Goal: Task Accomplishment & Management: Complete application form

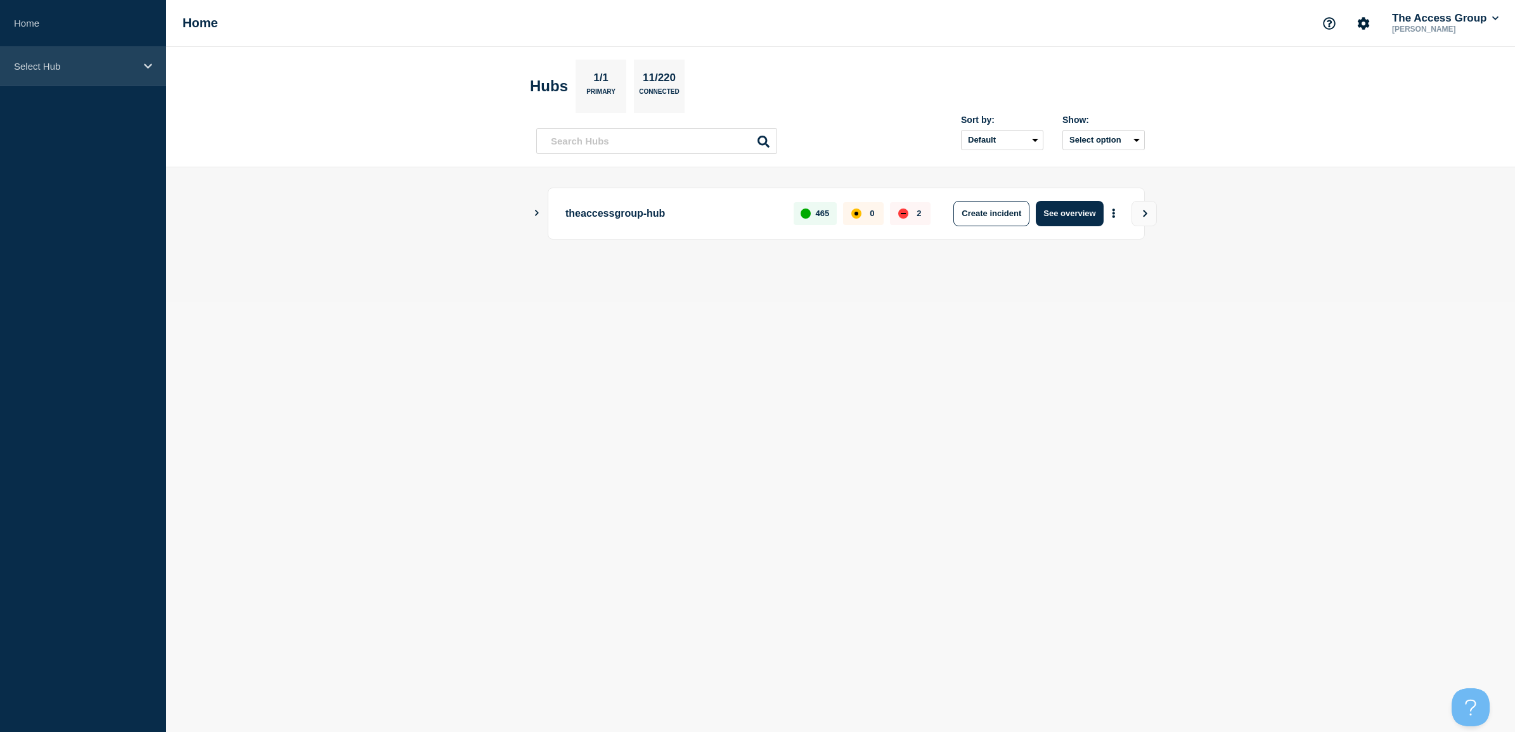
click at [55, 67] on p "Select Hub" at bounding box center [75, 66] width 122 height 11
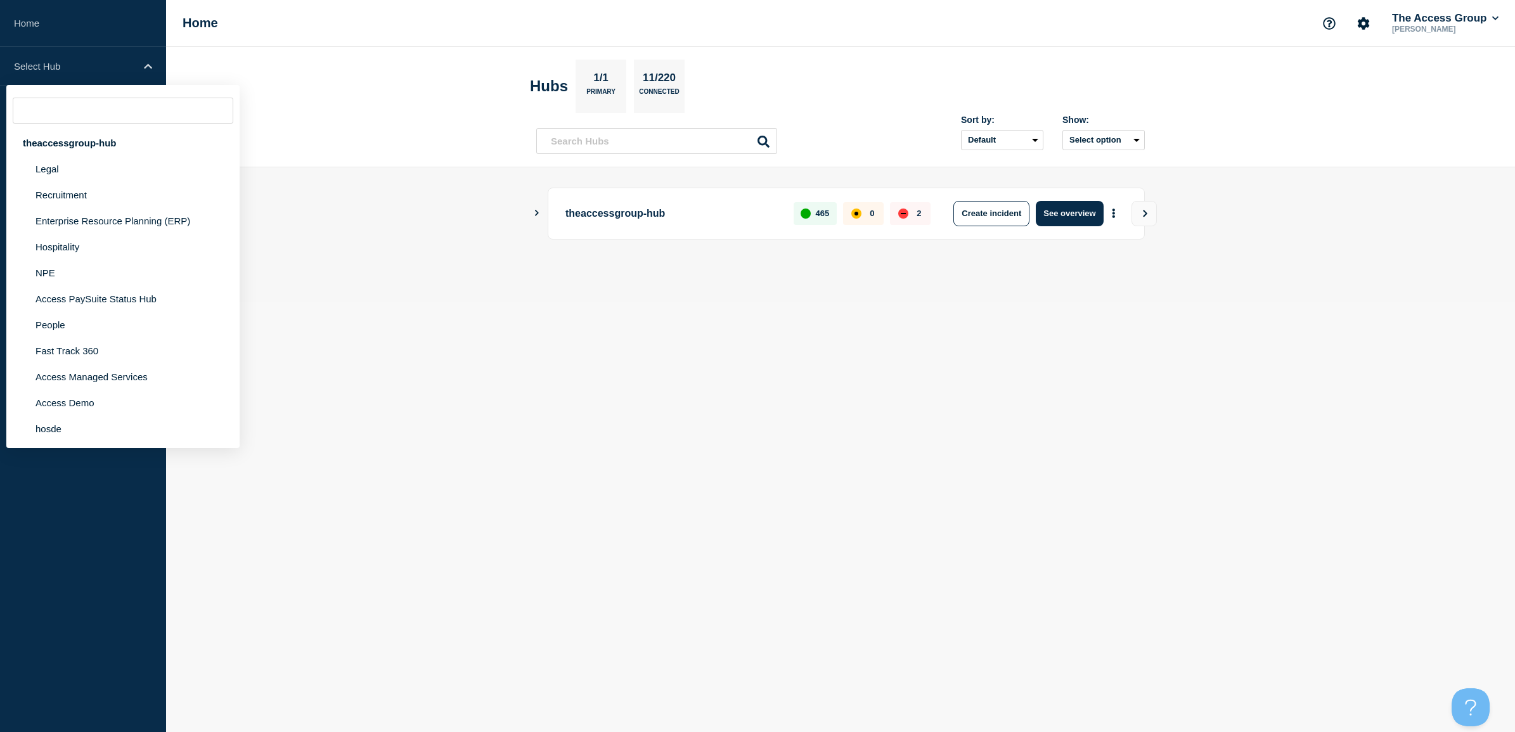
click at [276, 95] on header "Hubs 1/1 Primary 11/220 Connected Sort by: Default Last added Last updated Most…" at bounding box center [840, 107] width 1349 height 120
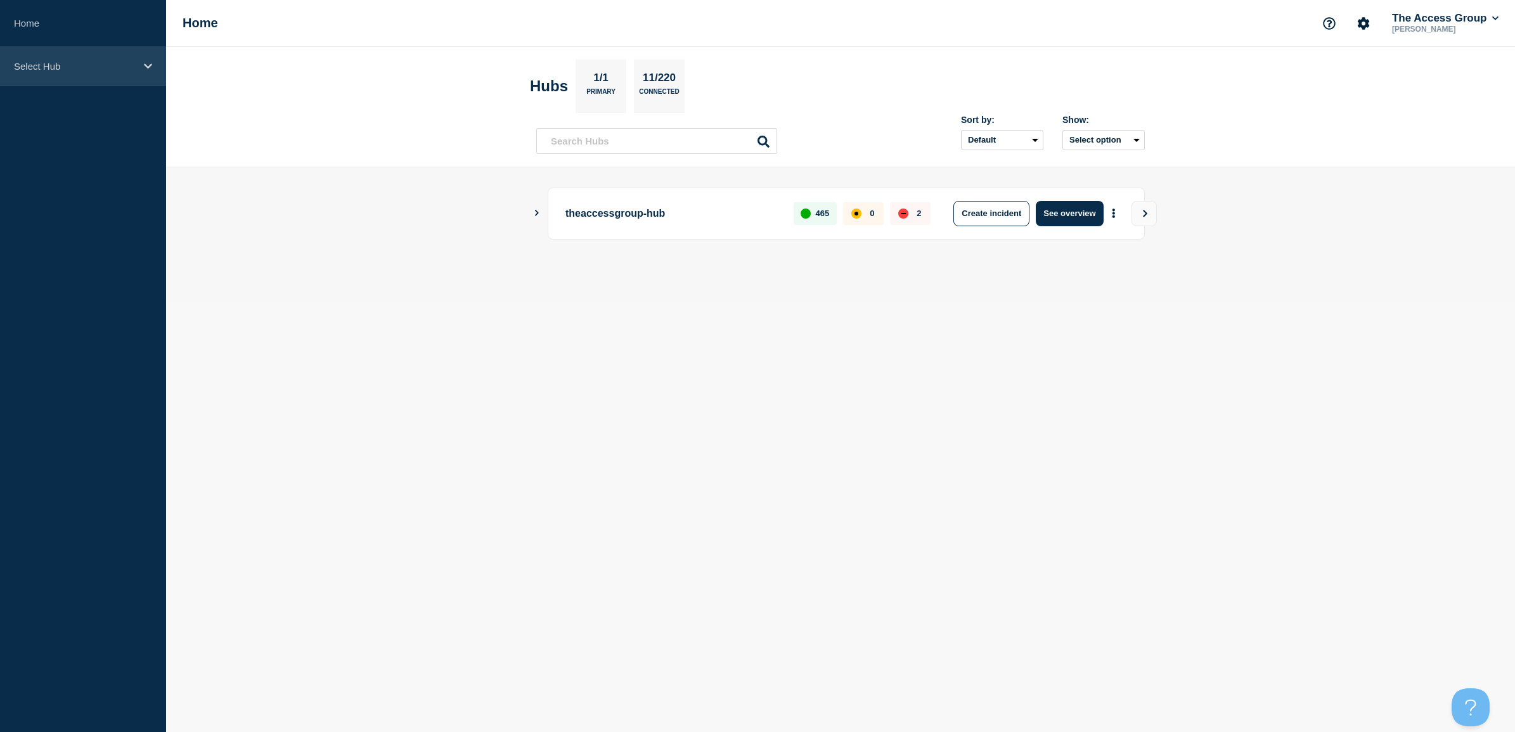
click at [95, 75] on div "Select Hub" at bounding box center [83, 66] width 166 height 39
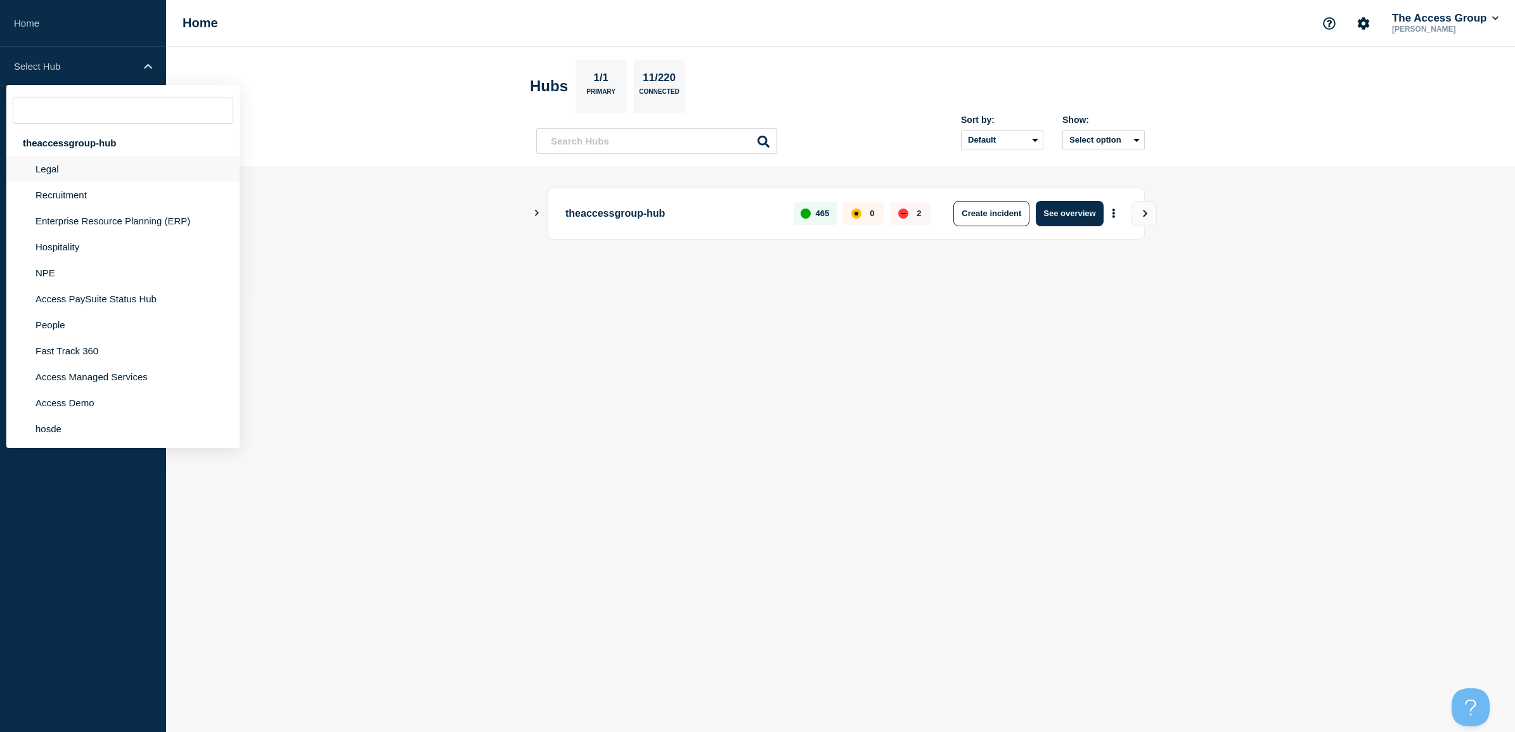
click at [57, 168] on li "Legal" at bounding box center [122, 169] width 233 height 26
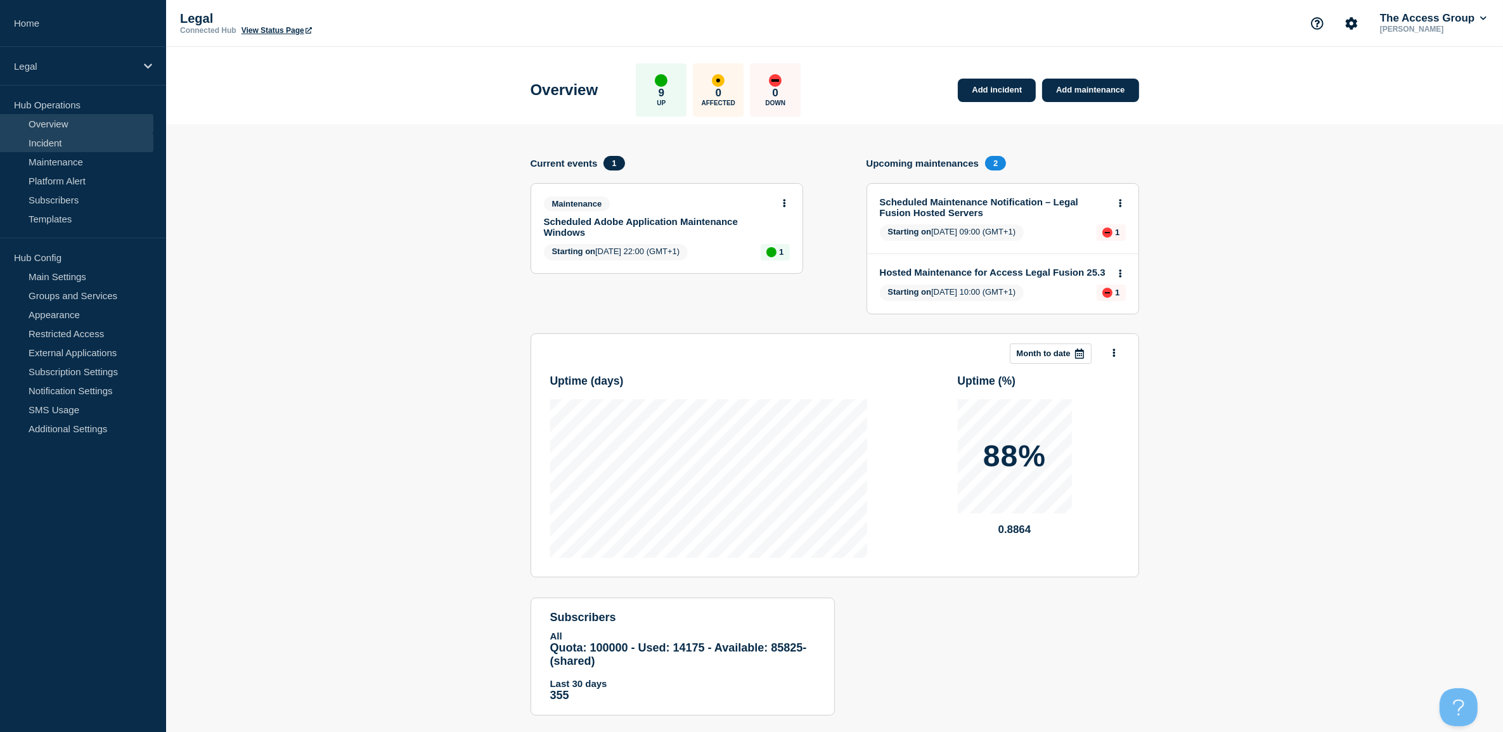
click at [52, 143] on link "Incident" at bounding box center [76, 142] width 153 height 19
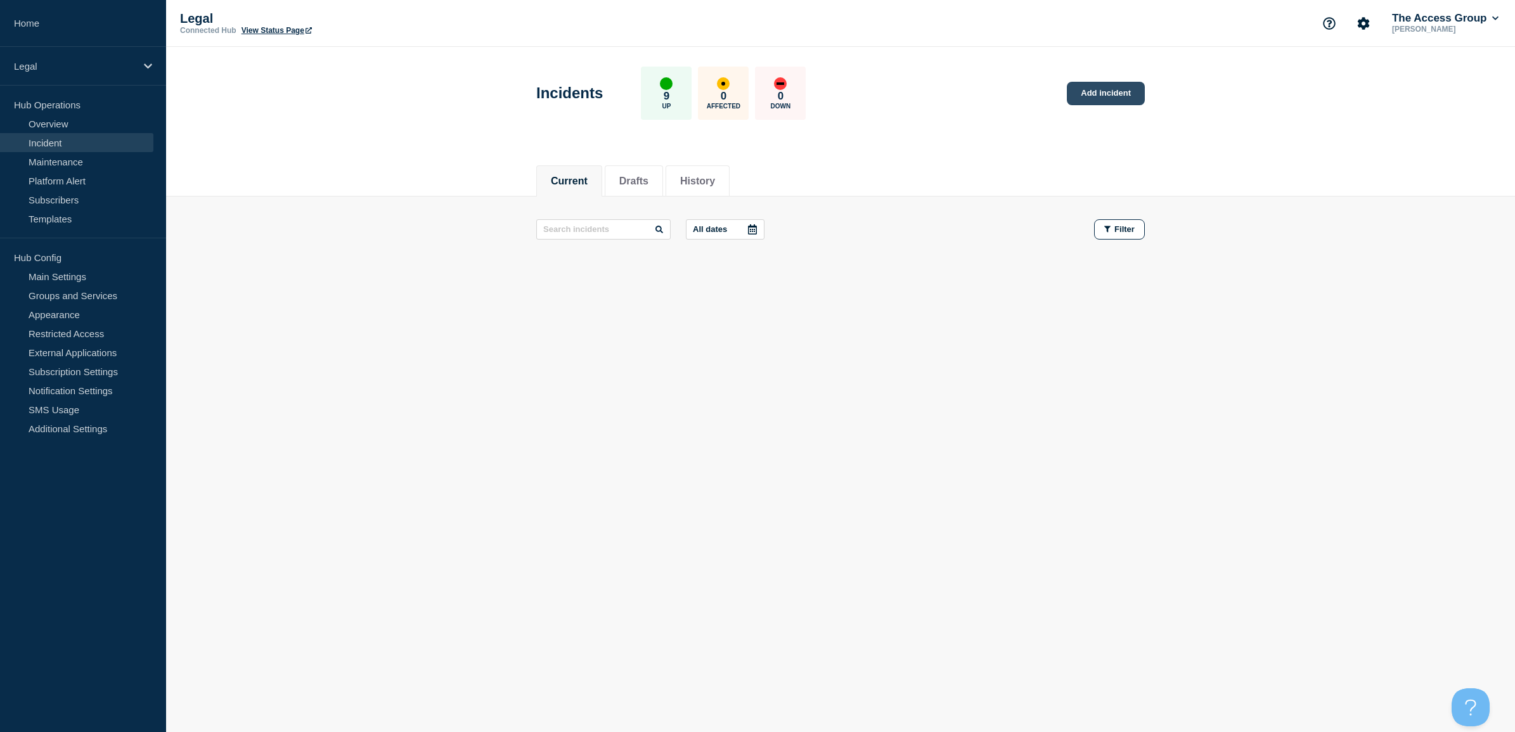
click at [1101, 93] on link "Add incident" at bounding box center [1106, 93] width 78 height 23
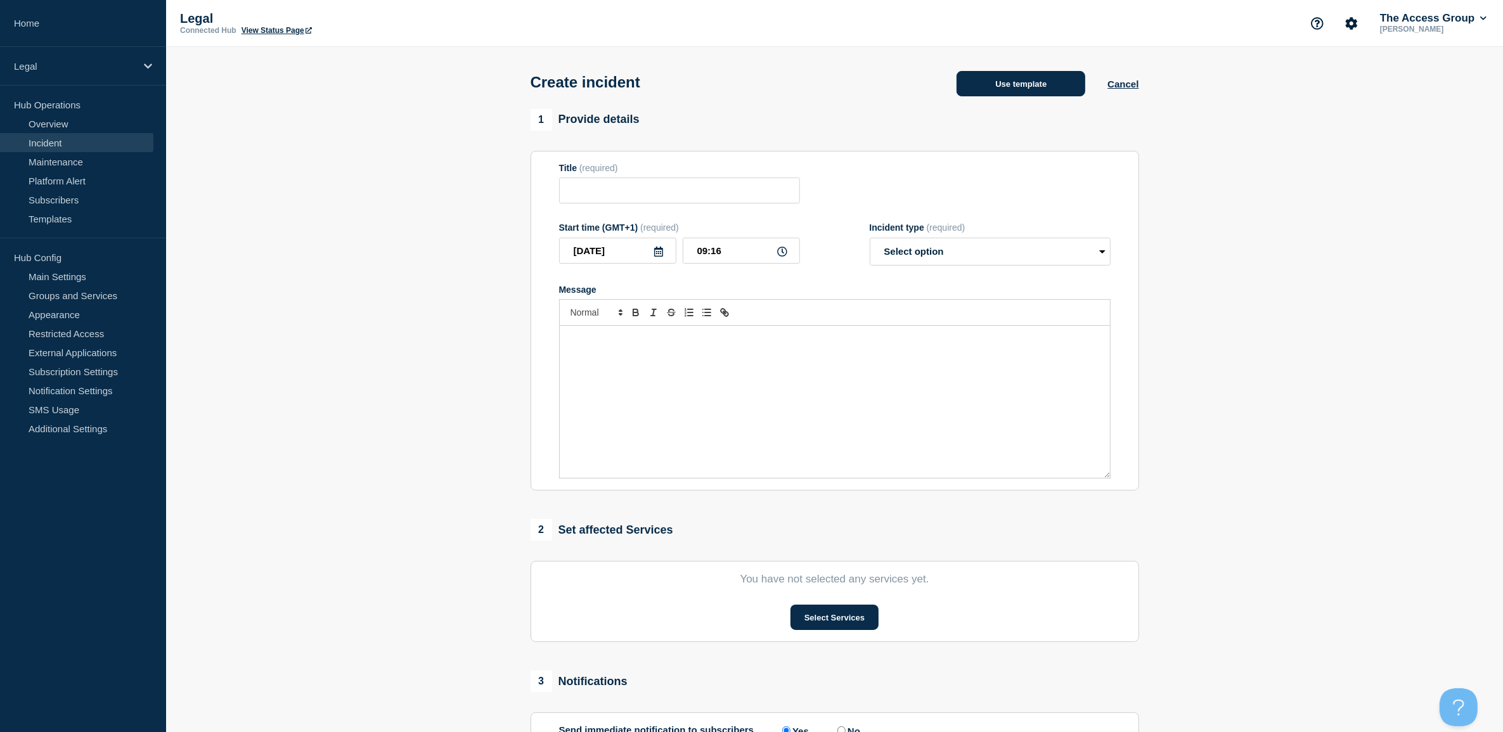
click at [1033, 87] on button "Use template" at bounding box center [1021, 83] width 129 height 25
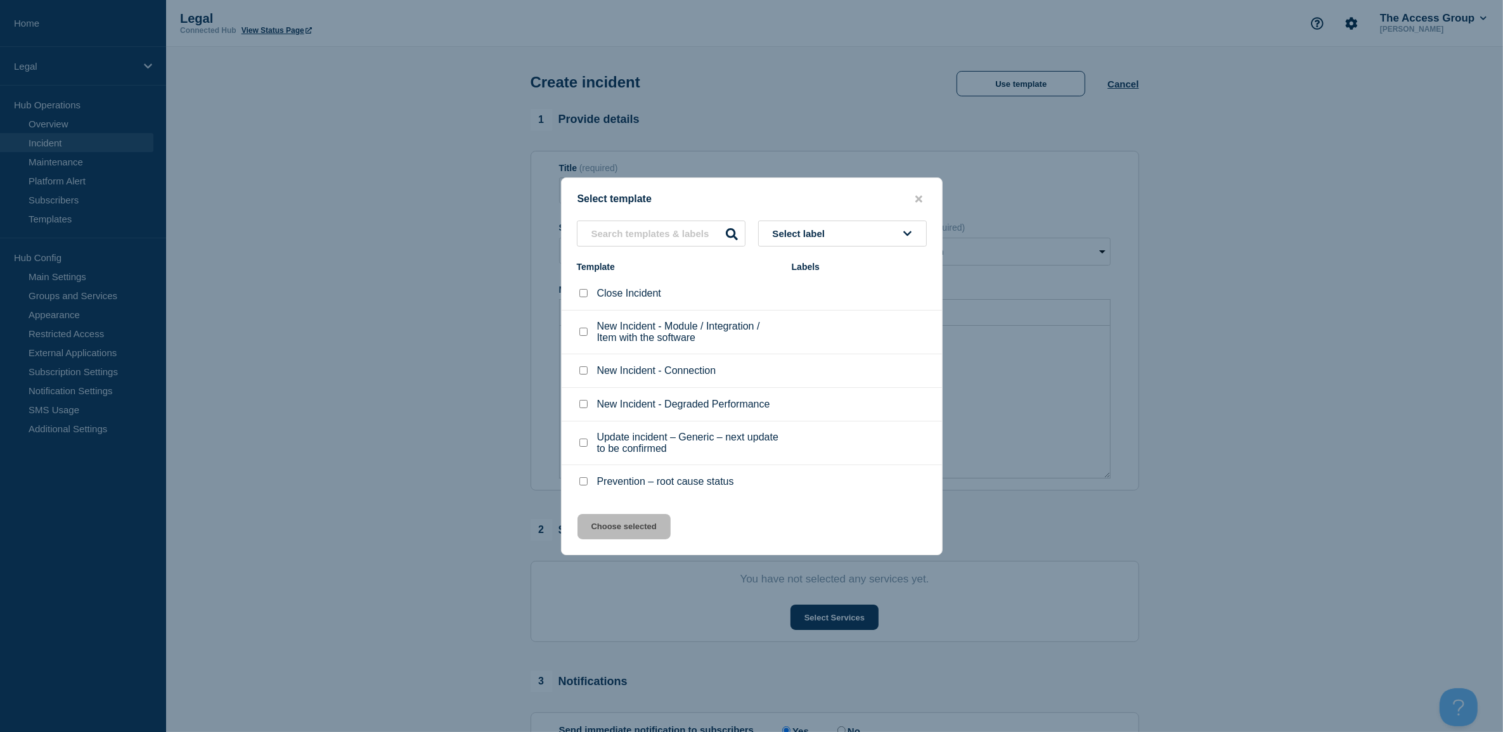
click at [581, 334] on input "New Incident - Module / Integration / Item with the software checkbox" at bounding box center [583, 332] width 8 height 8
checkbox input "true"
click at [654, 524] on button "Choose selected" at bounding box center [624, 526] width 93 height 25
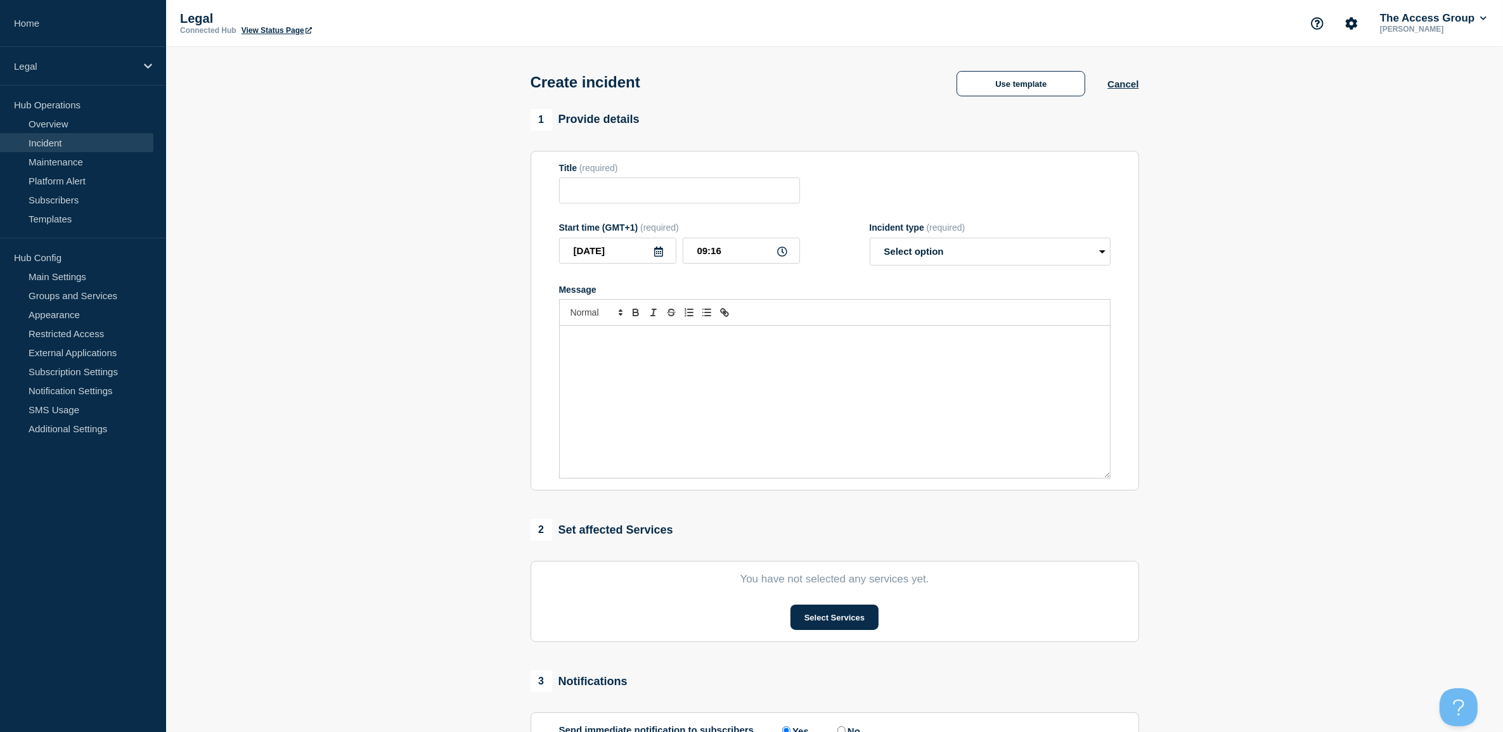
type input "New Incident - Module / Integration / Item with the software"
select select "identified"
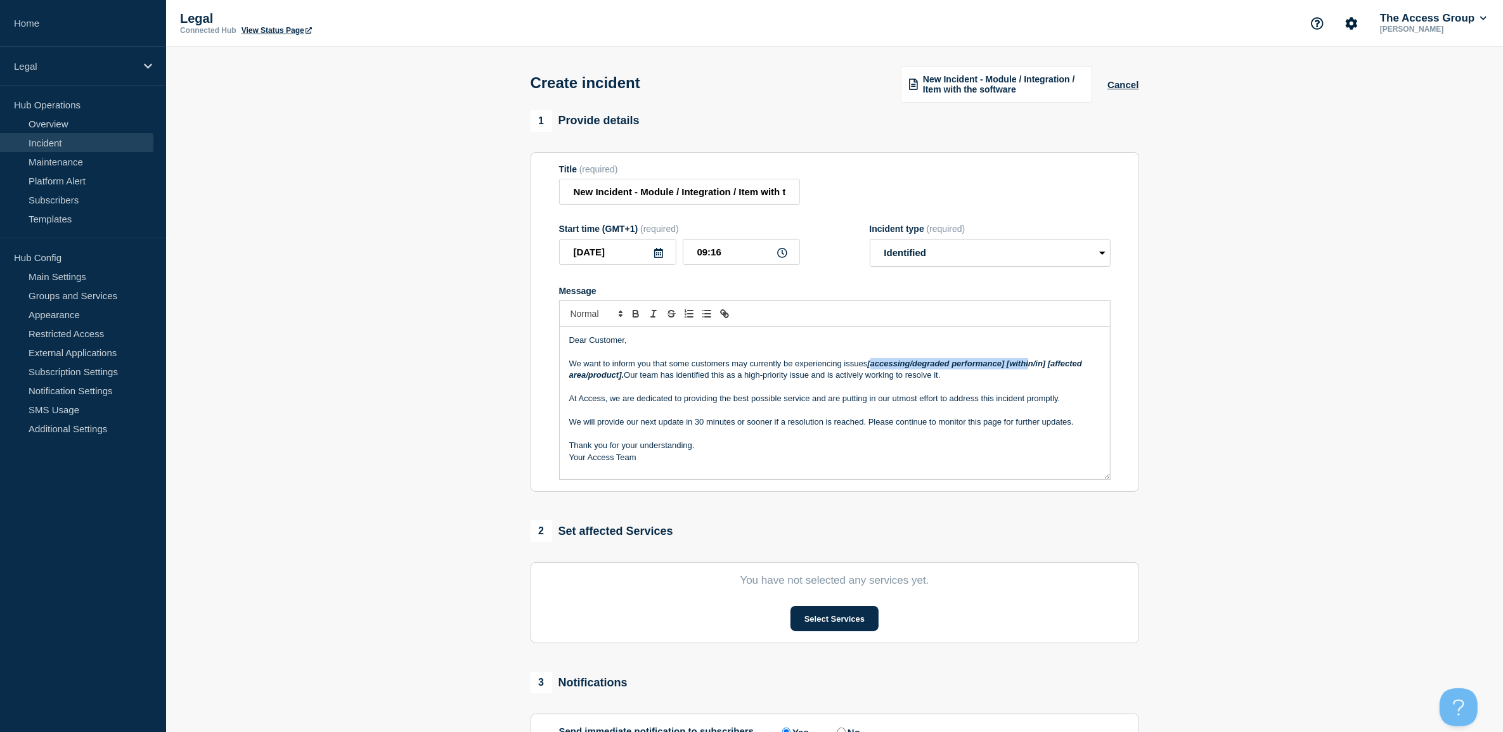
drag, startPoint x: 872, startPoint y: 361, endPoint x: 1031, endPoint y: 366, distance: 159.2
click at [1031, 366] on em "[accessing/degraded performance] [within/in] [affected area/product]." at bounding box center [826, 369] width 515 height 21
click at [1028, 375] on p "We want to inform you that some customers may currently be experiencing issues …" at bounding box center [834, 369] width 531 height 23
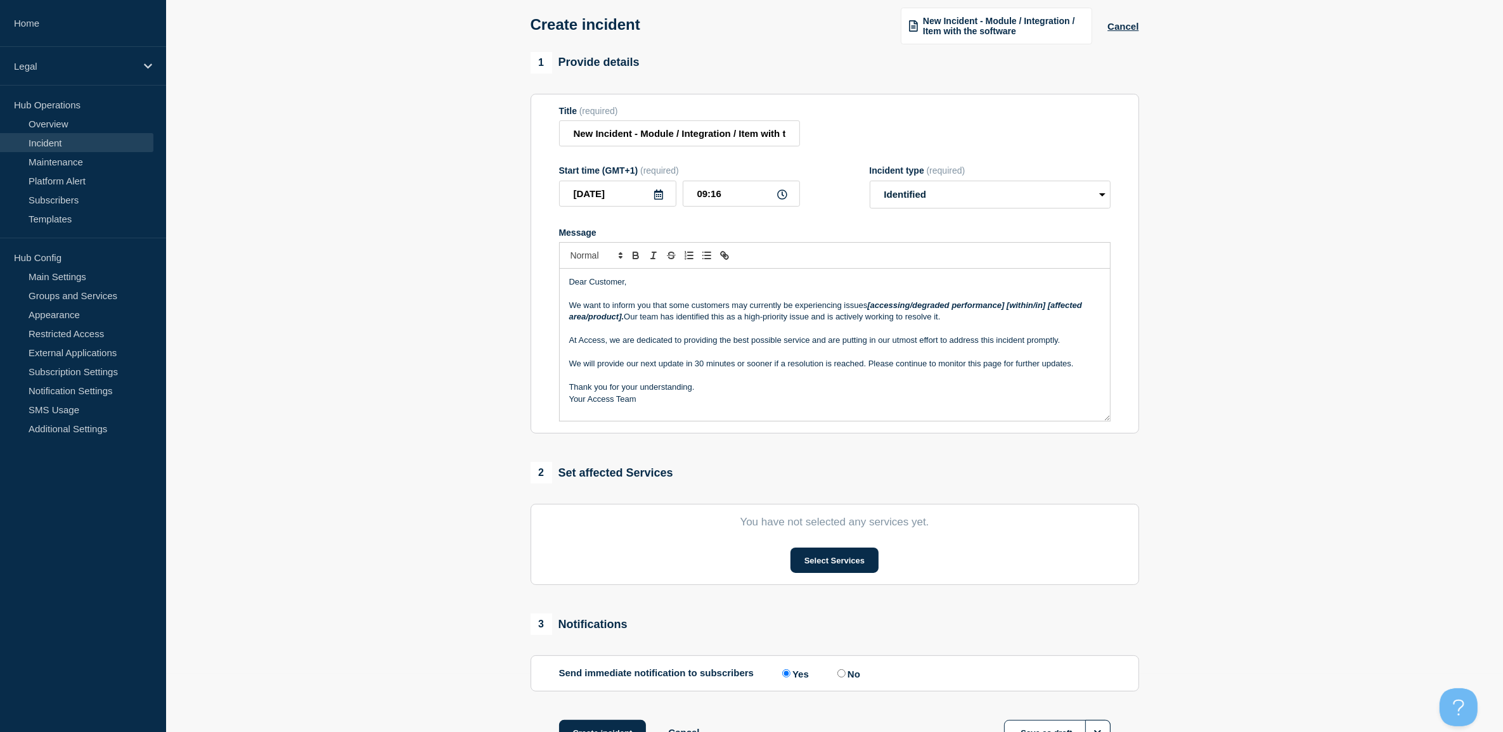
scroll to position [156, 0]
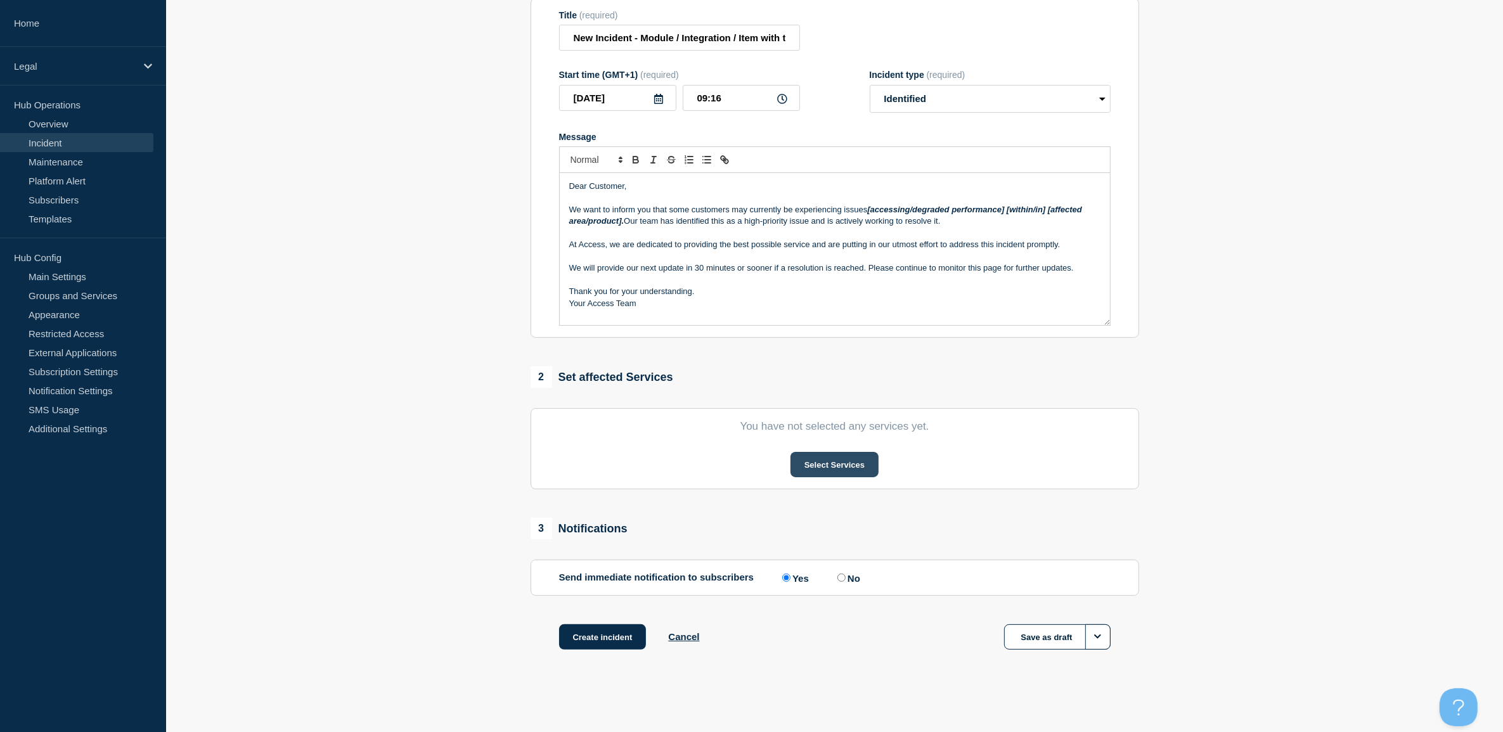
click at [820, 455] on button "Select Services" at bounding box center [835, 464] width 88 height 25
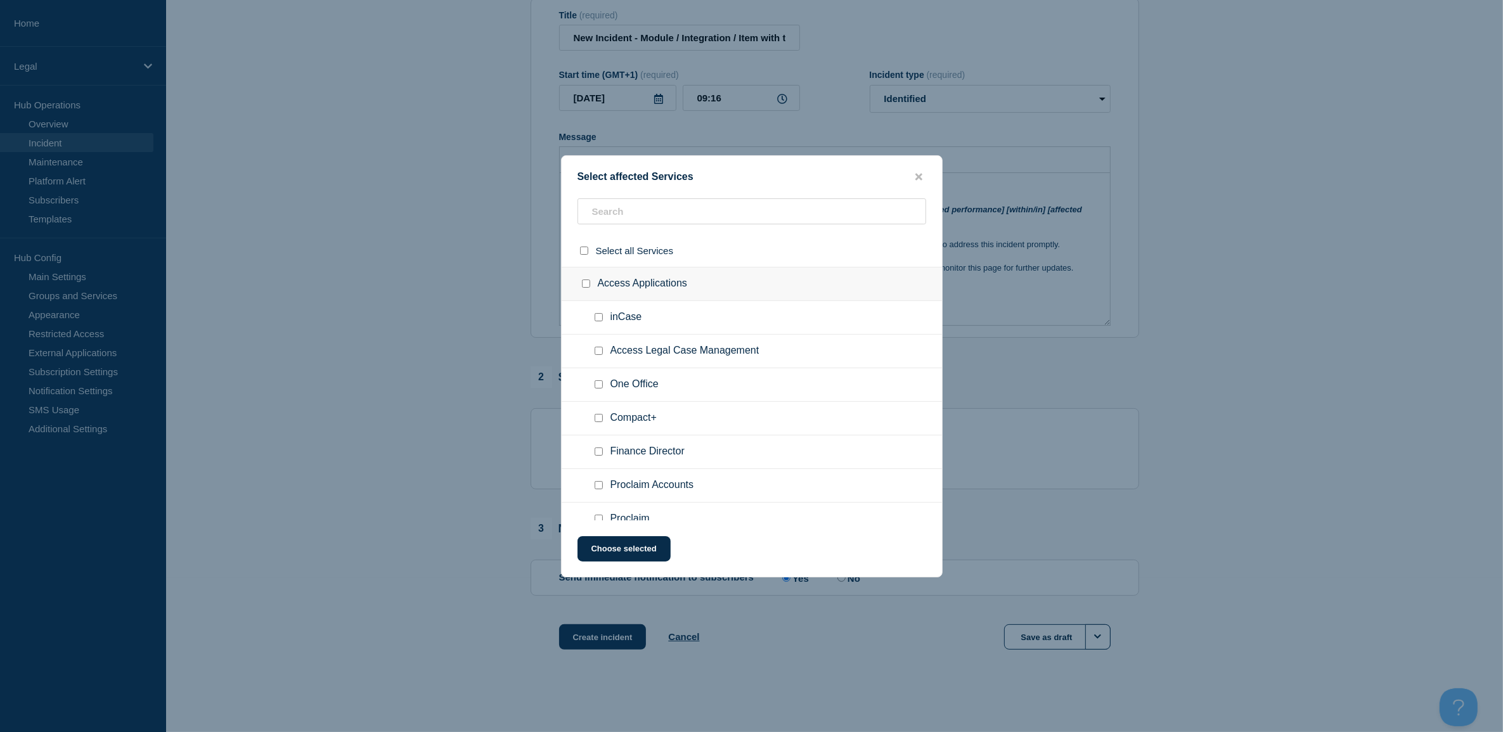
click at [599, 318] on input "inCase checkbox" at bounding box center [599, 317] width 8 height 8
checkbox input "true"
click at [639, 546] on button "Choose selected" at bounding box center [624, 548] width 93 height 25
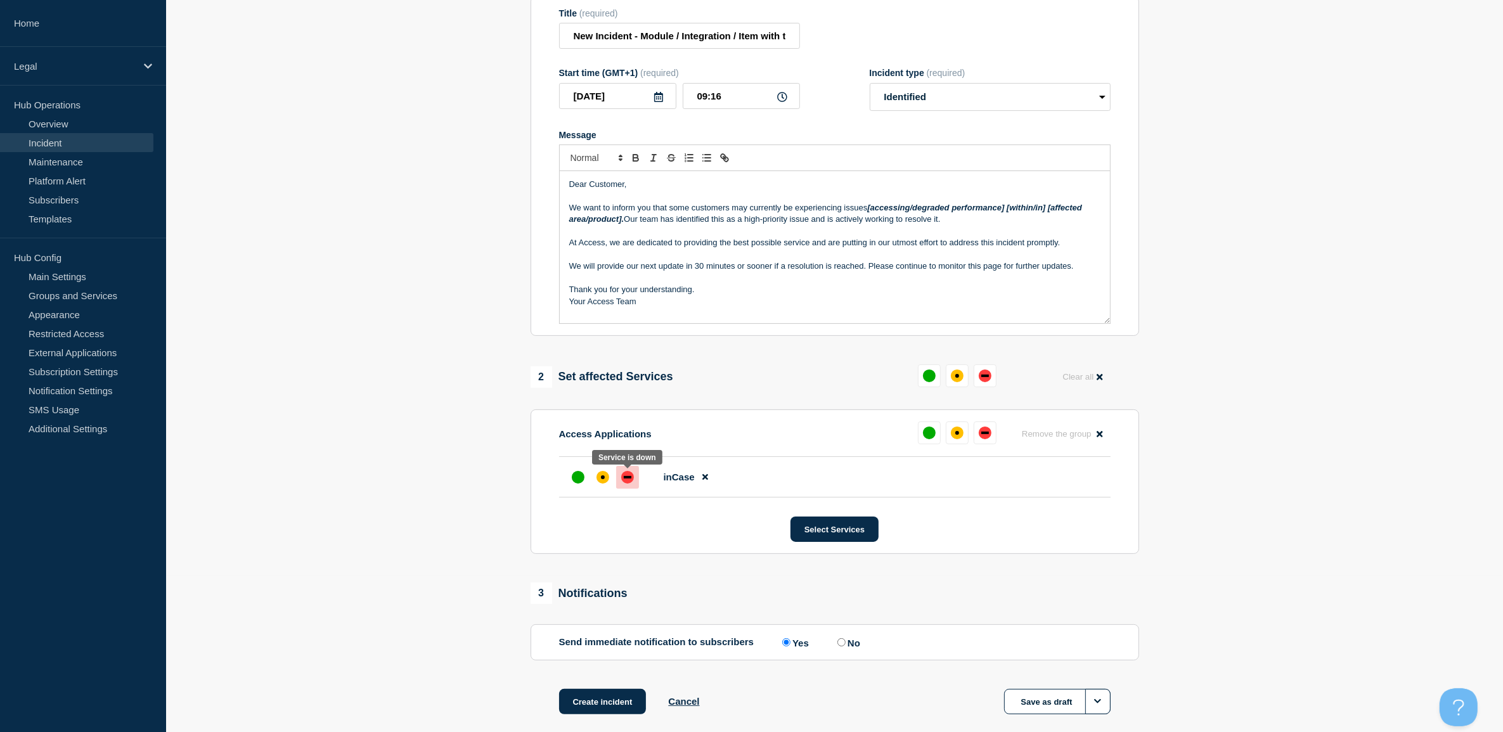
click at [628, 474] on div "down" at bounding box center [627, 477] width 13 height 13
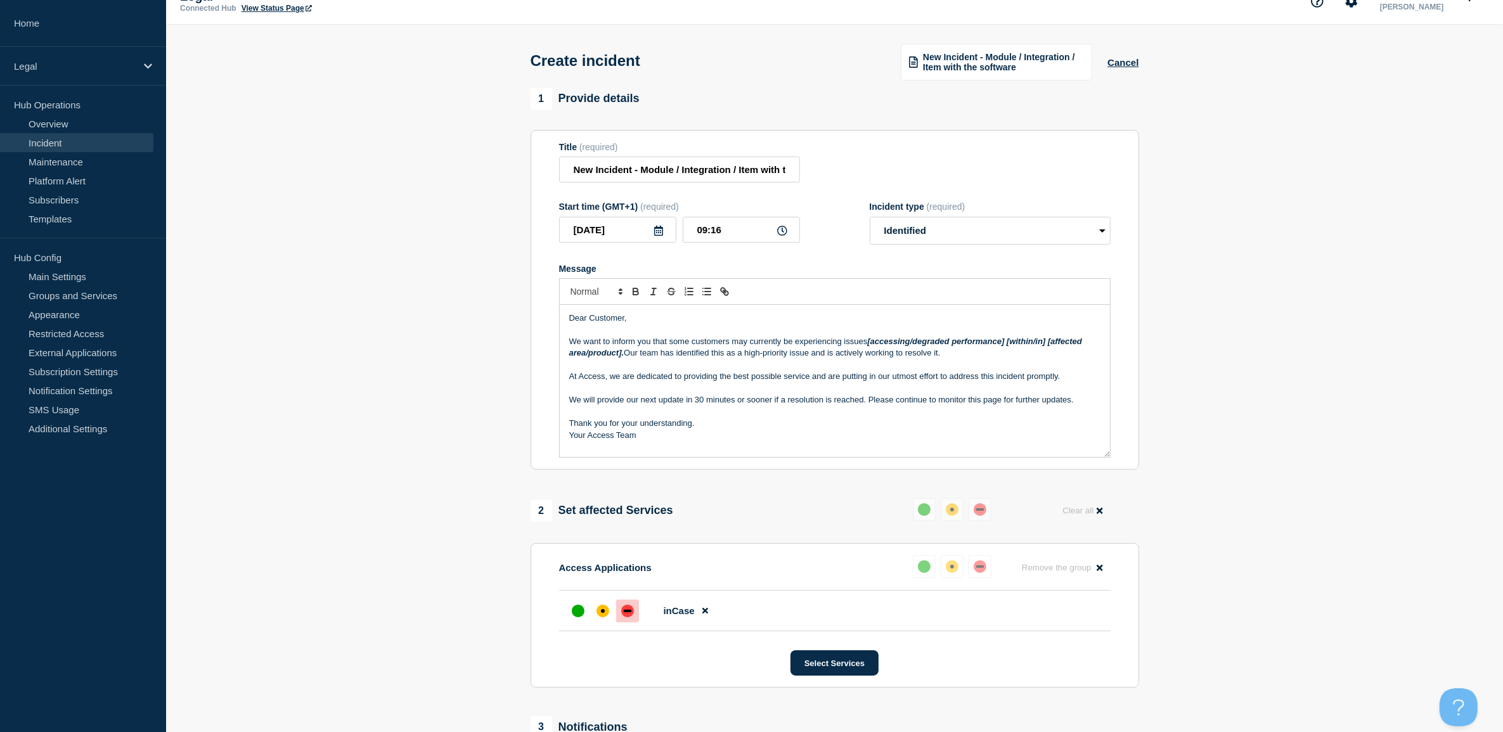
scroll to position [0, 0]
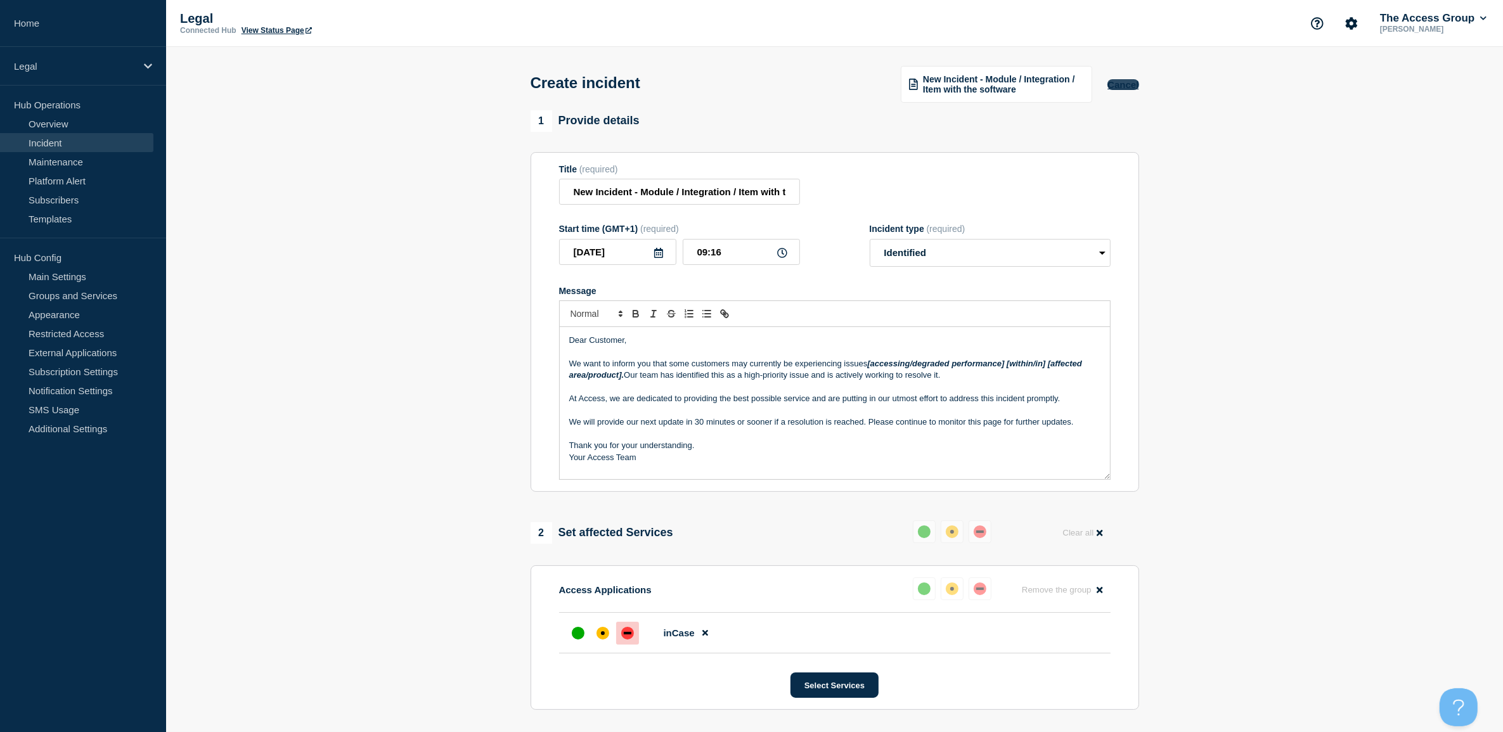
click at [1122, 83] on button "Cancel" at bounding box center [1123, 84] width 31 height 11
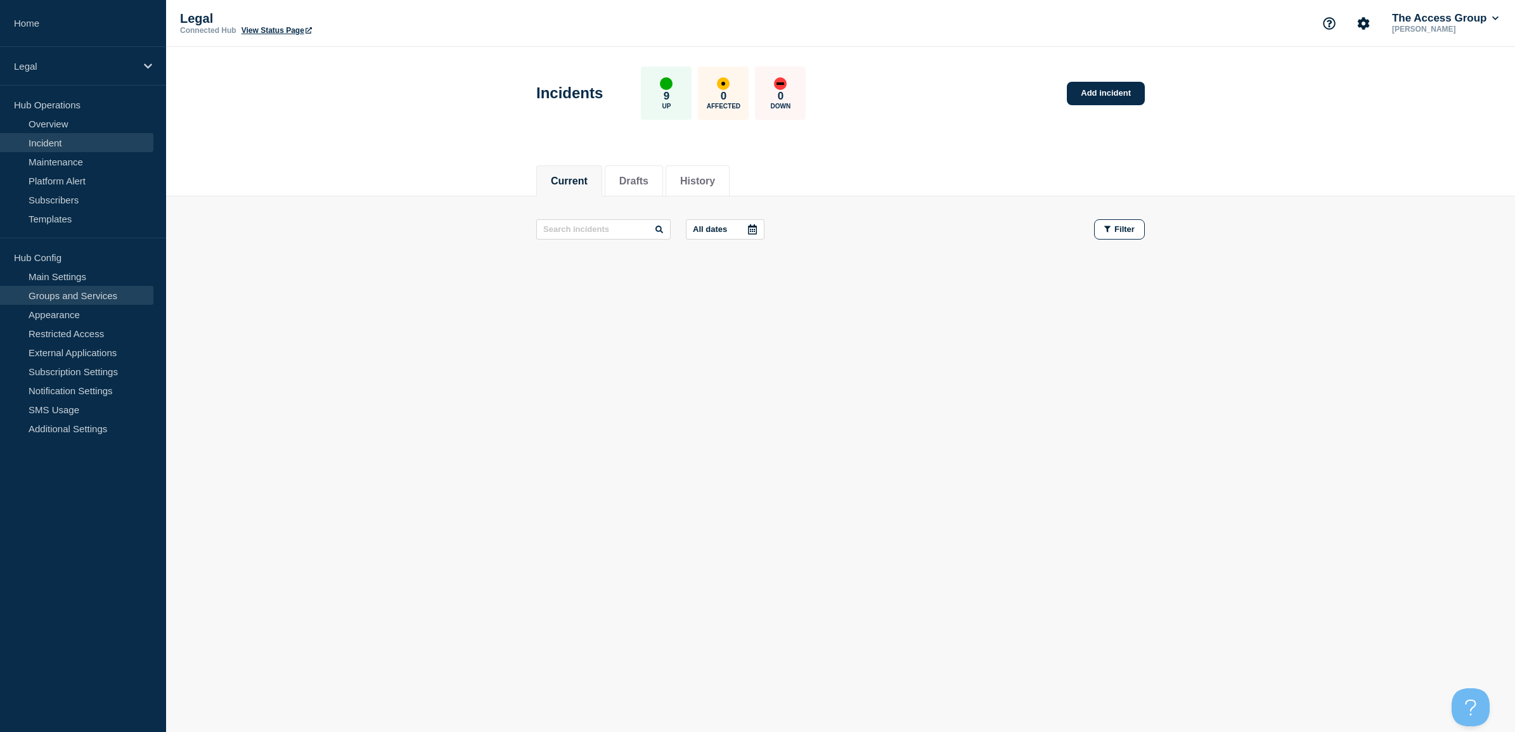
drag, startPoint x: 68, startPoint y: 289, endPoint x: 115, endPoint y: 295, distance: 46.7
click at [68, 289] on link "Groups and Services" at bounding box center [76, 295] width 153 height 19
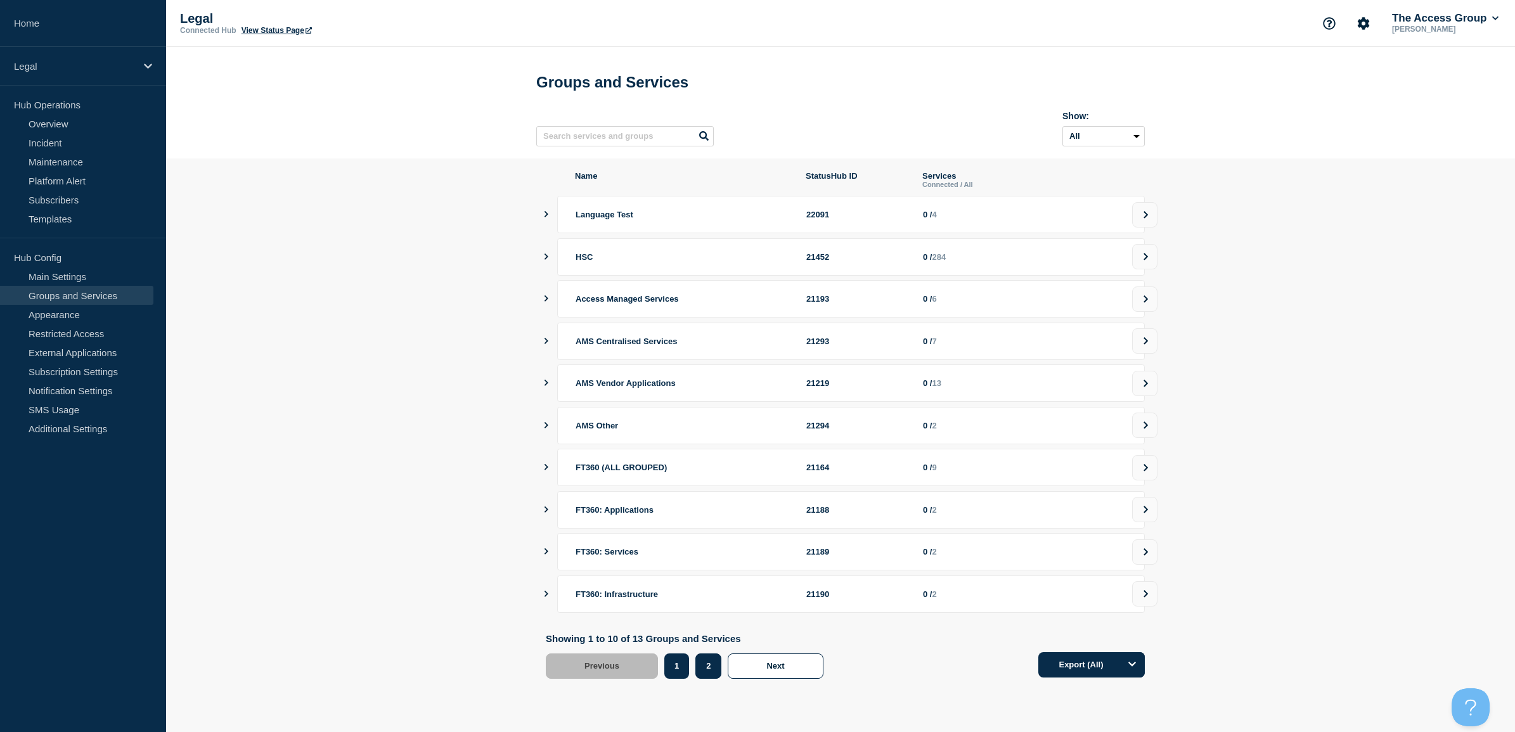
click at [711, 679] on button "2" at bounding box center [708, 666] width 26 height 25
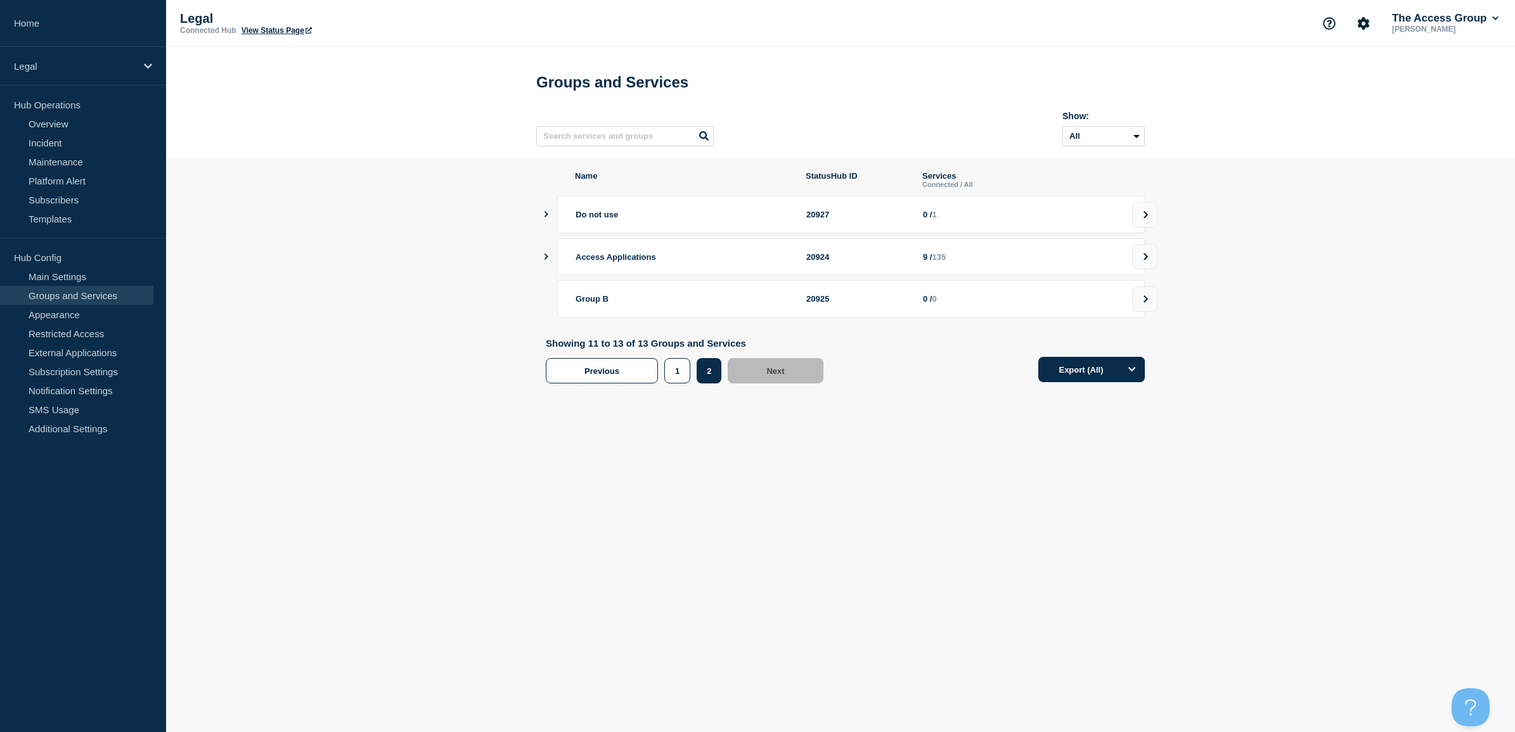
click at [545, 260] on icon "showServices" at bounding box center [546, 257] width 8 height 6
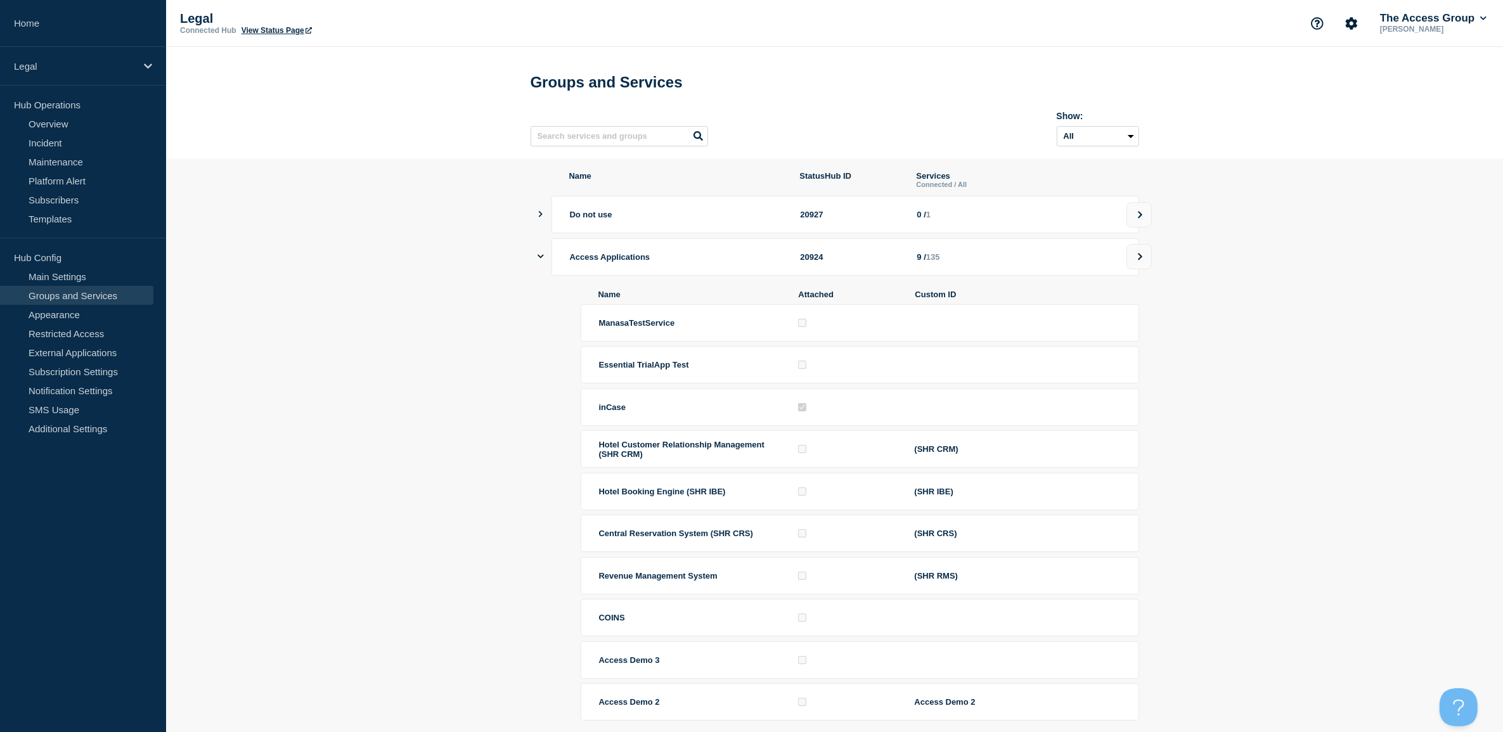
scroll to position [79, 0]
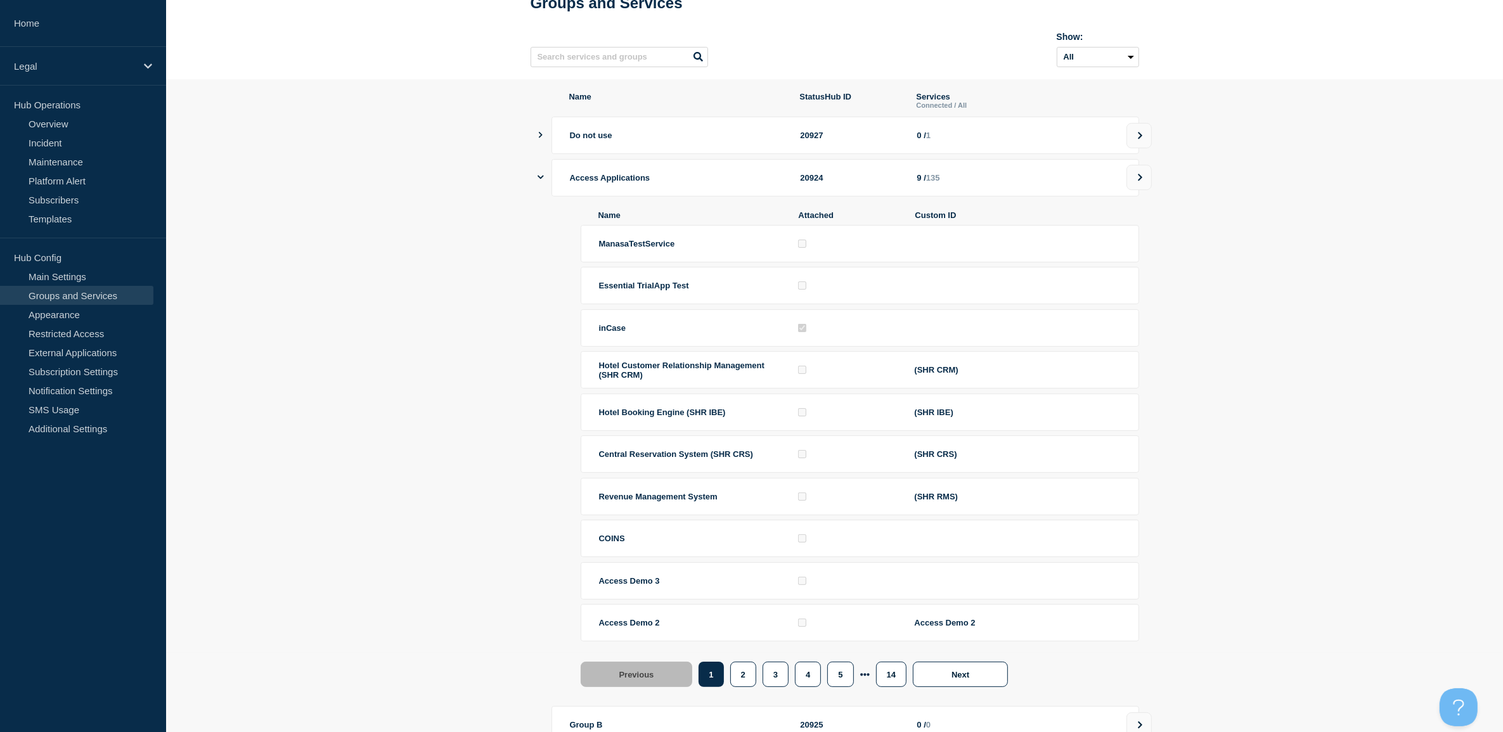
click at [542, 179] on icon "showServices" at bounding box center [541, 178] width 6 height 4
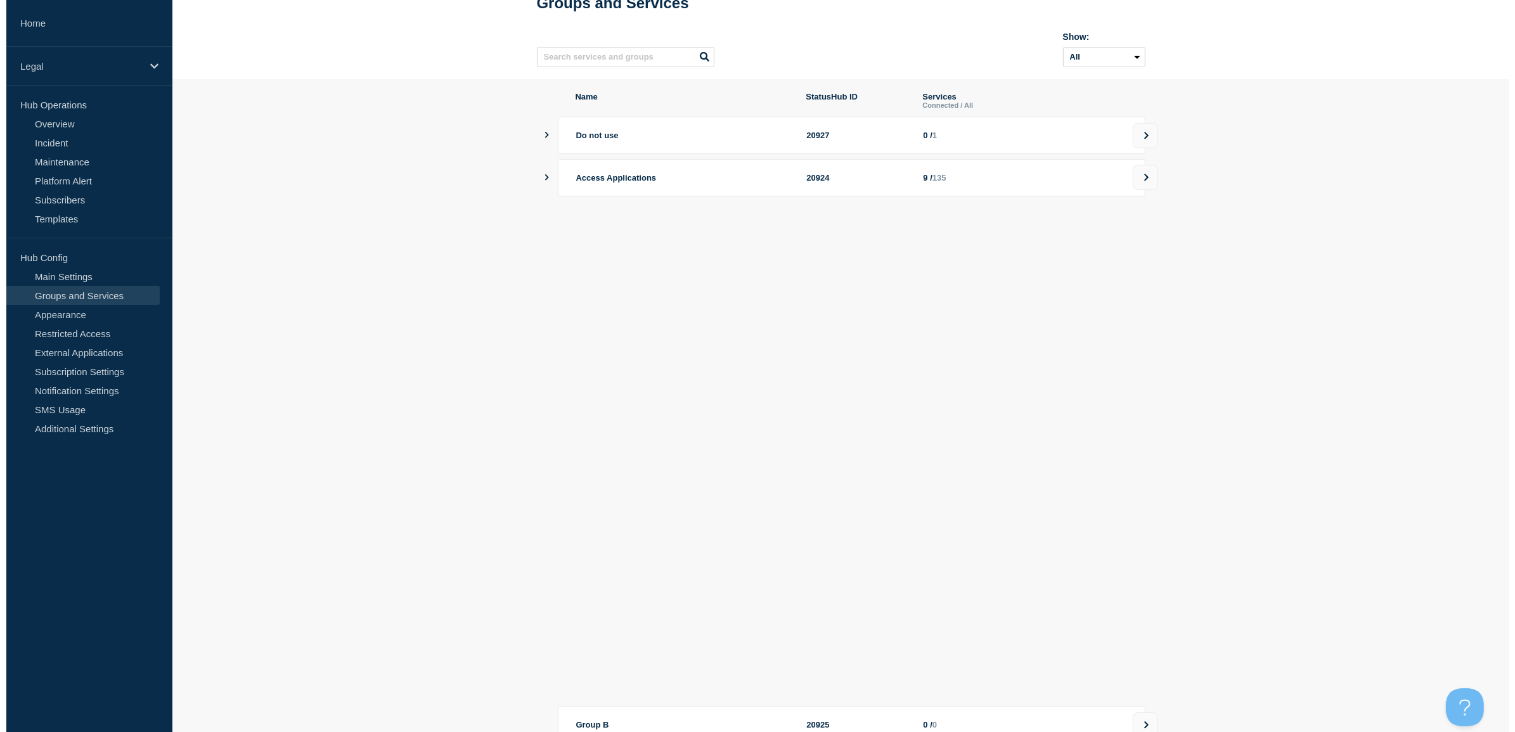
scroll to position [0, 0]
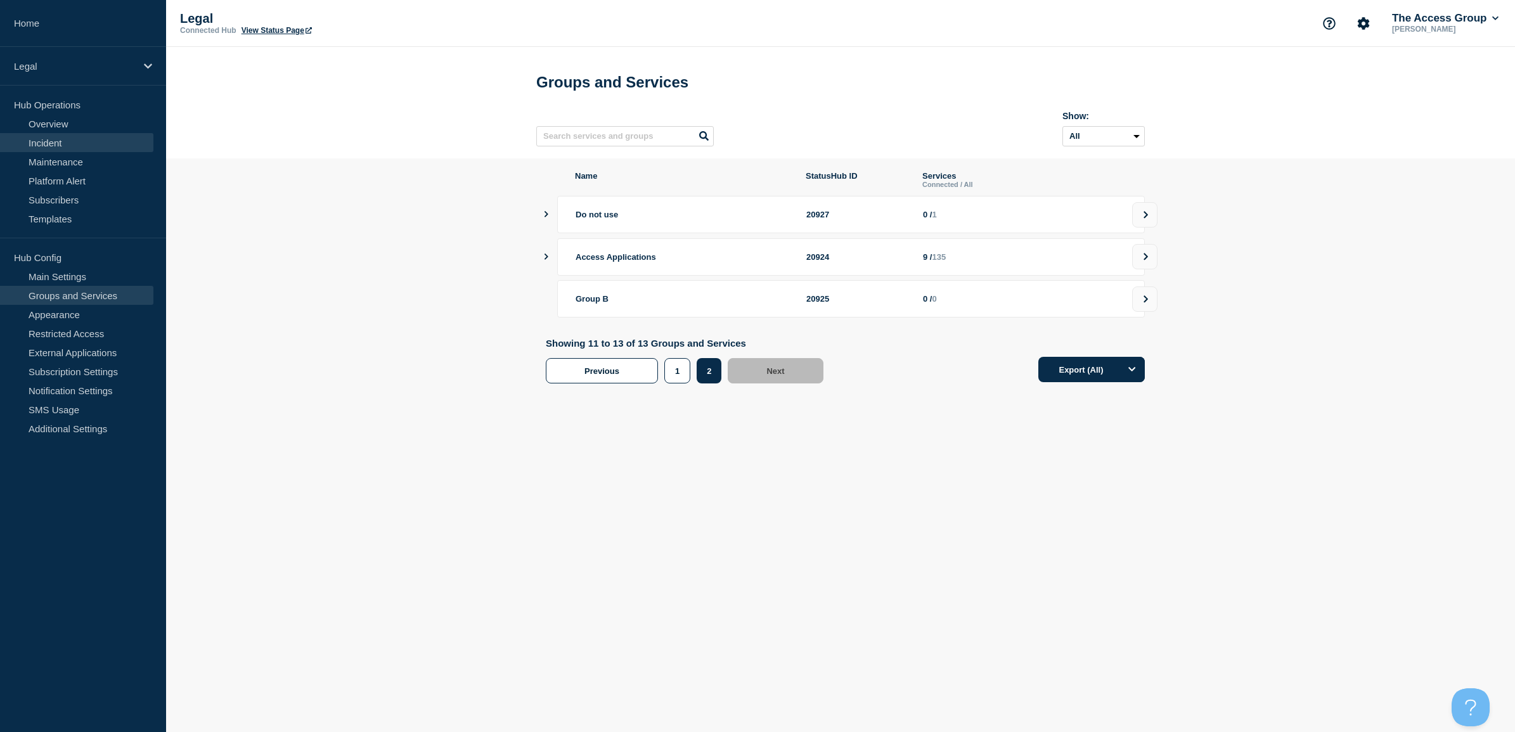
click at [63, 143] on link "Incident" at bounding box center [76, 142] width 153 height 19
